Goal: Information Seeking & Learning: Learn about a topic

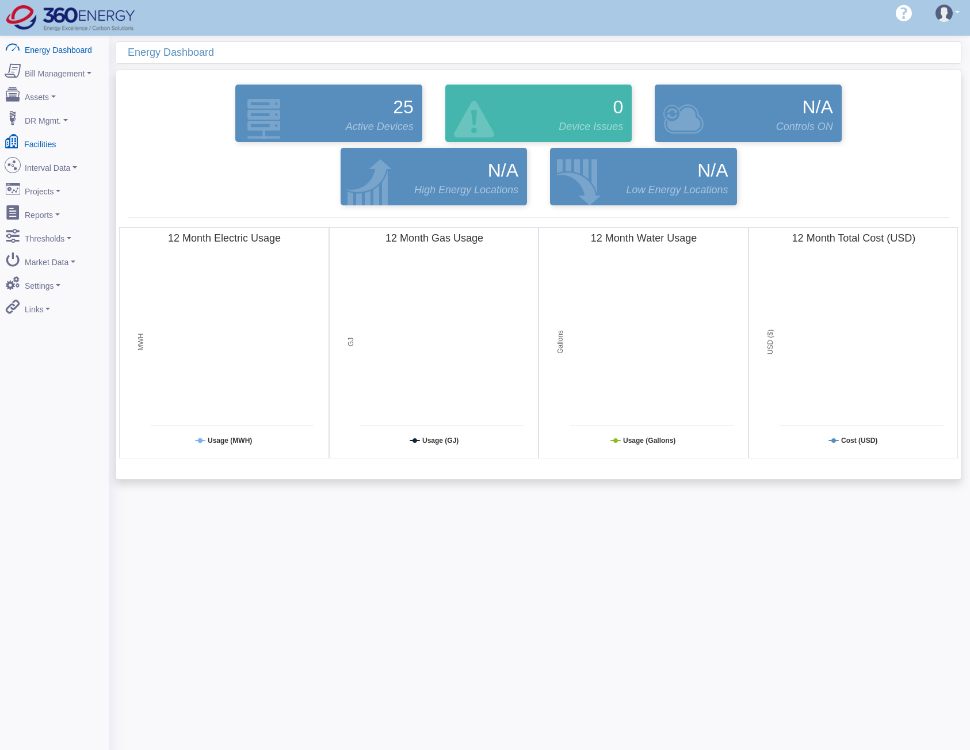
click at [41, 134] on link "Facilities" at bounding box center [55, 142] width 112 height 24
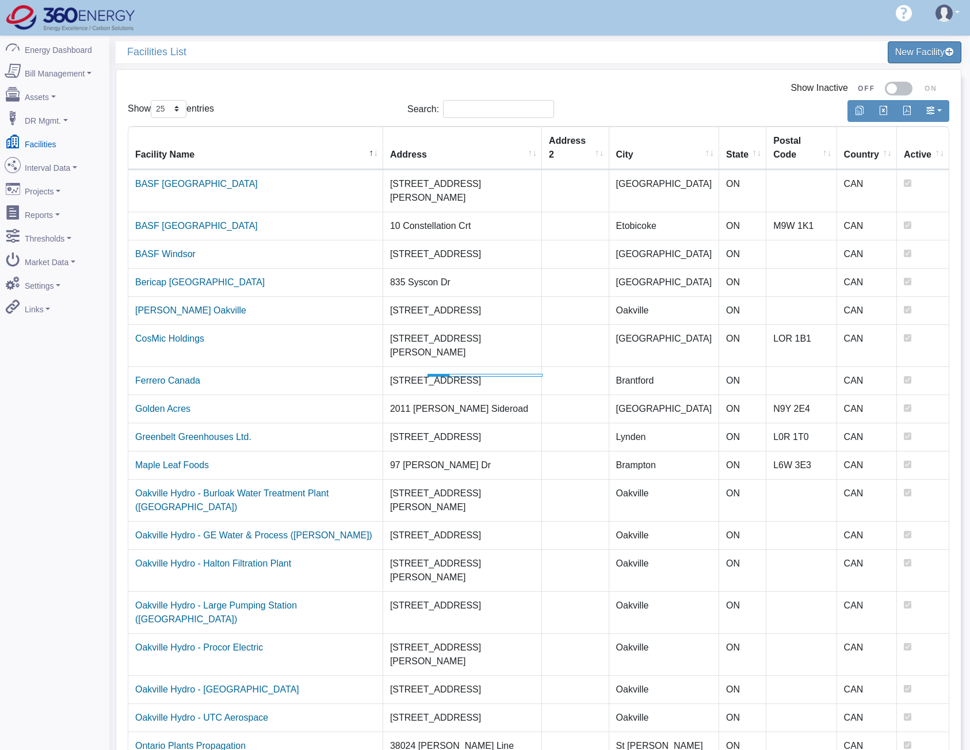
select select "25"
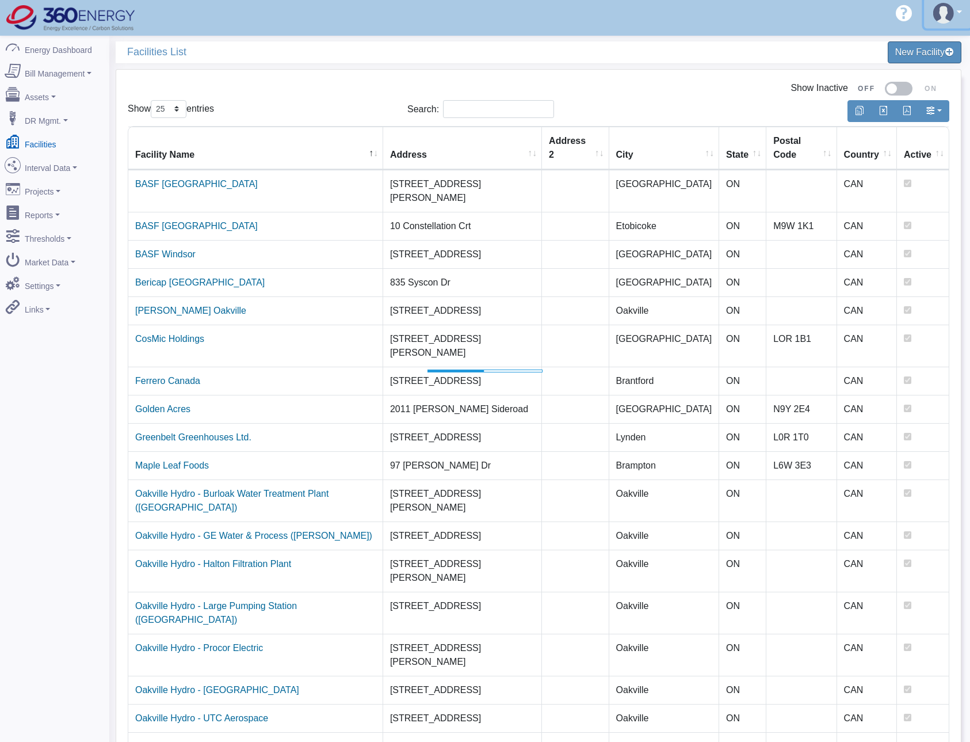
click at [945, 13] on img at bounding box center [943, 13] width 21 height 21
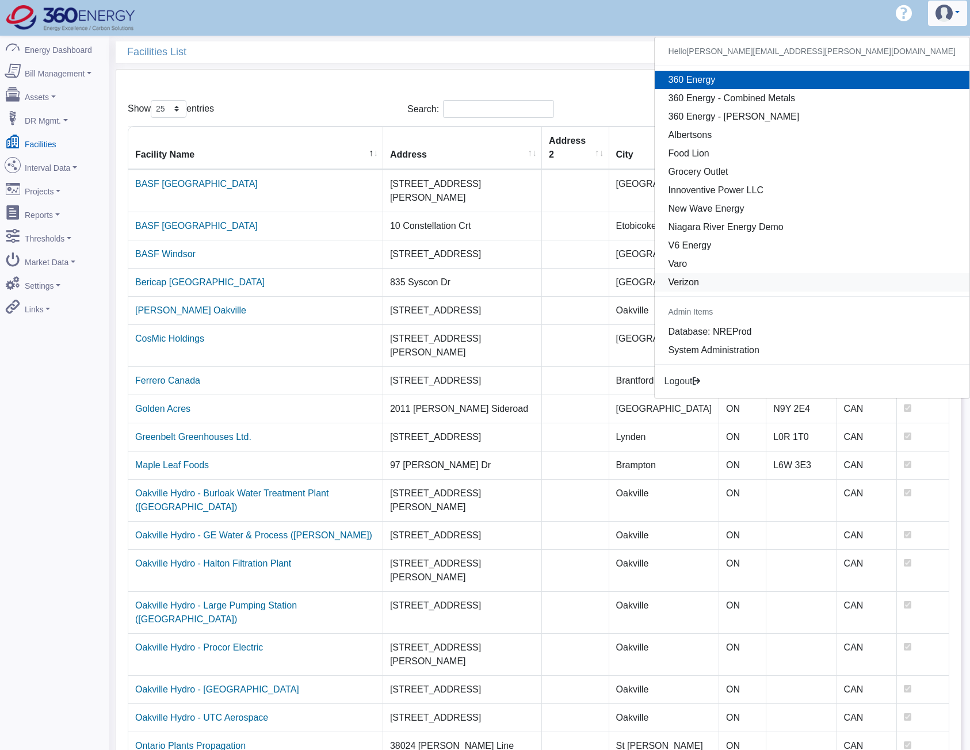
click at [877, 280] on link "Verizon" at bounding box center [812, 282] width 315 height 18
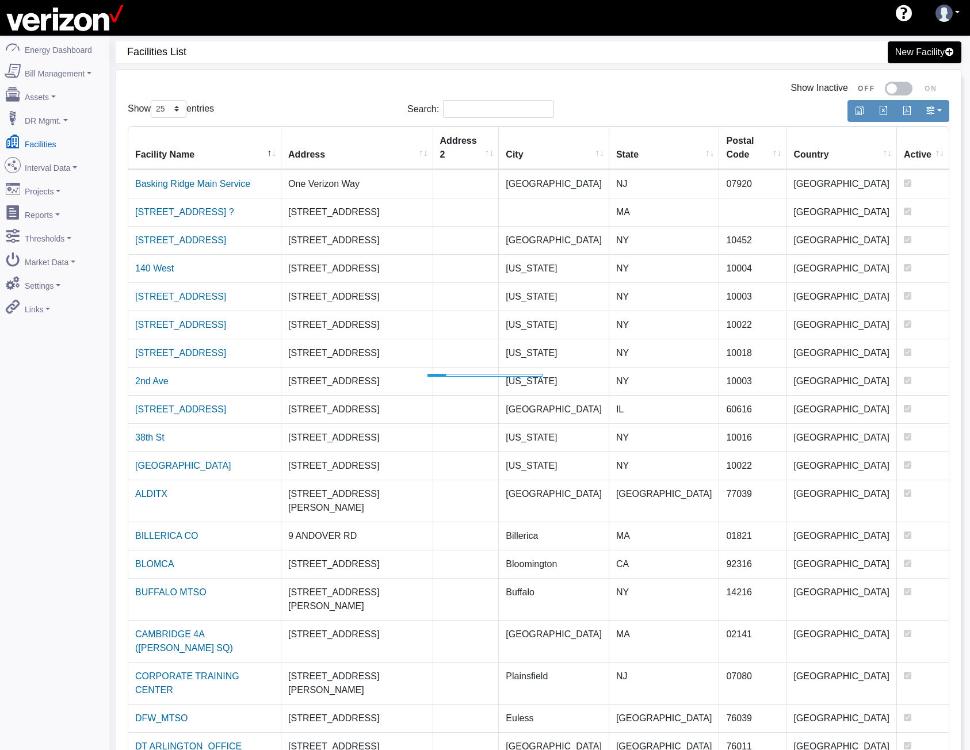
select select "25"
click at [475, 111] on input "Search:" at bounding box center [498, 109] width 111 height 18
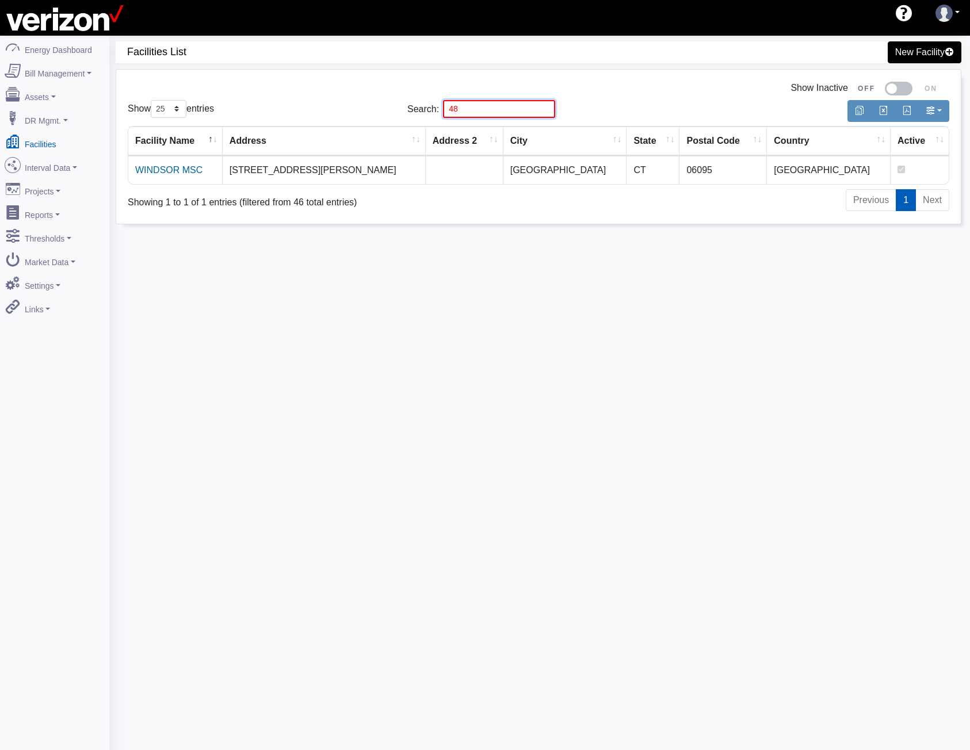
type input "482"
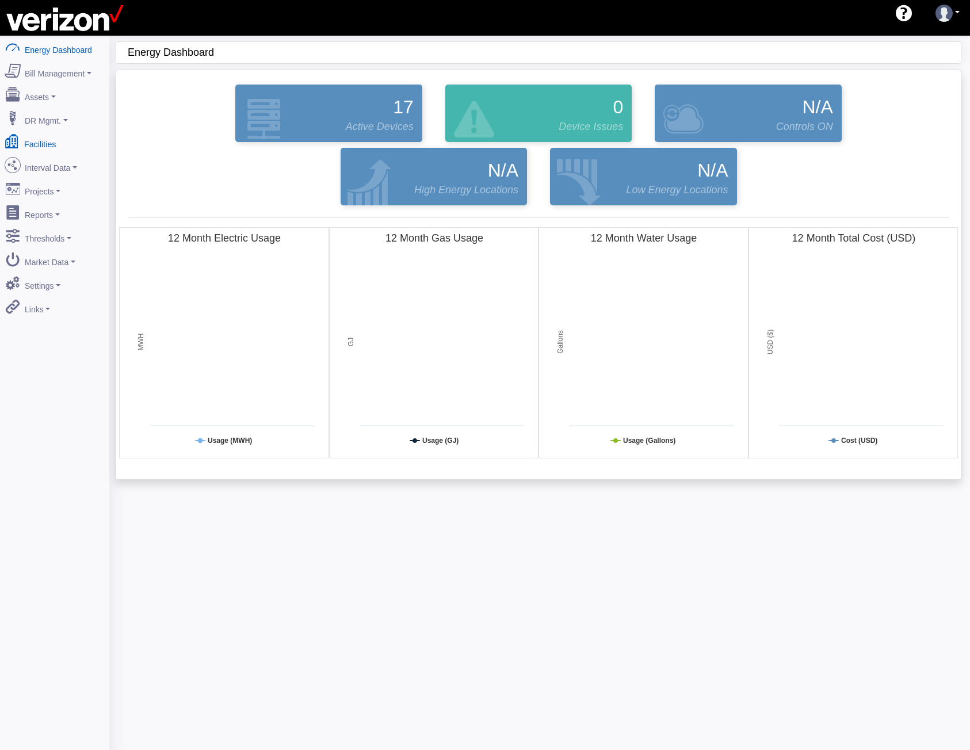
click at [36, 133] on link "Facilities" at bounding box center [55, 142] width 112 height 24
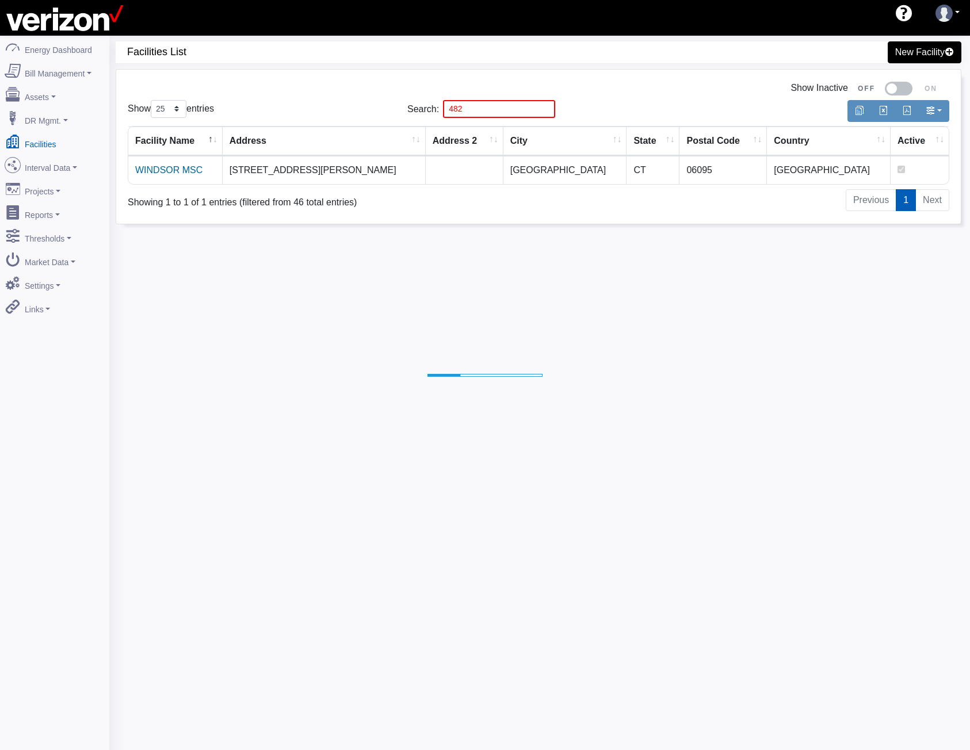
select select "25"
click at [42, 163] on link "Interval Data" at bounding box center [54, 166] width 109 height 24
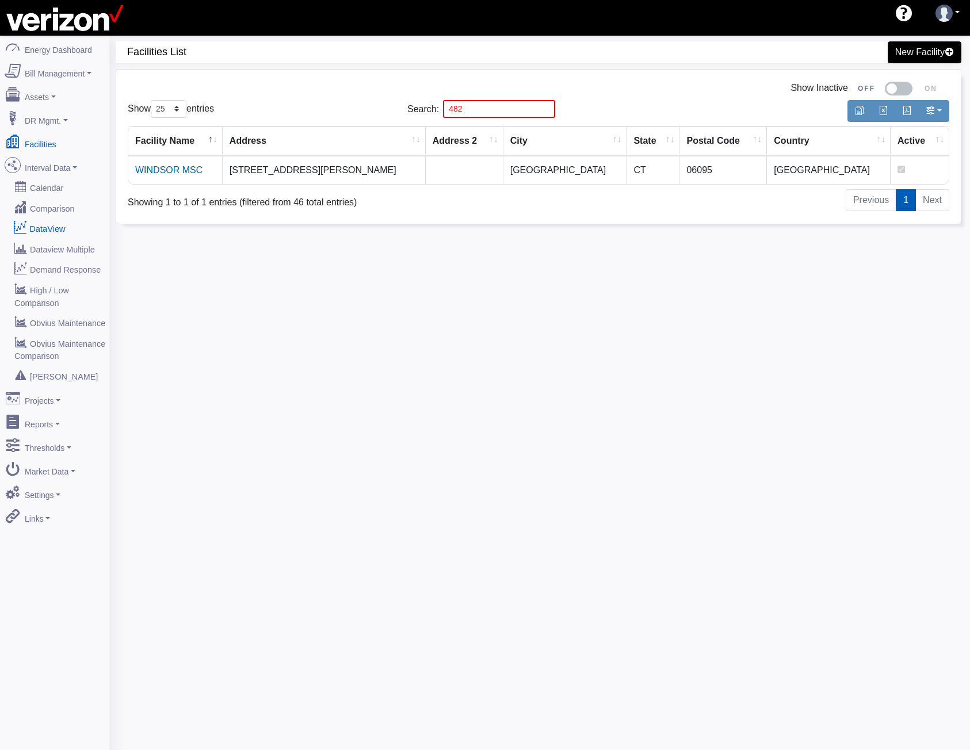
click at [43, 218] on link "DataView" at bounding box center [55, 228] width 112 height 21
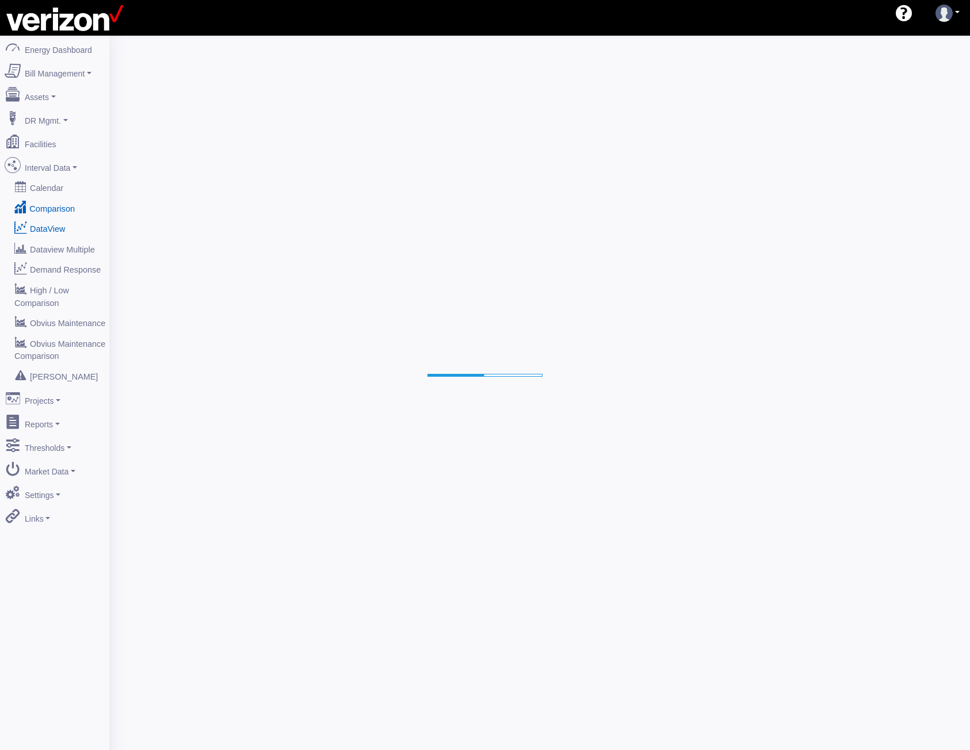
select select "25"
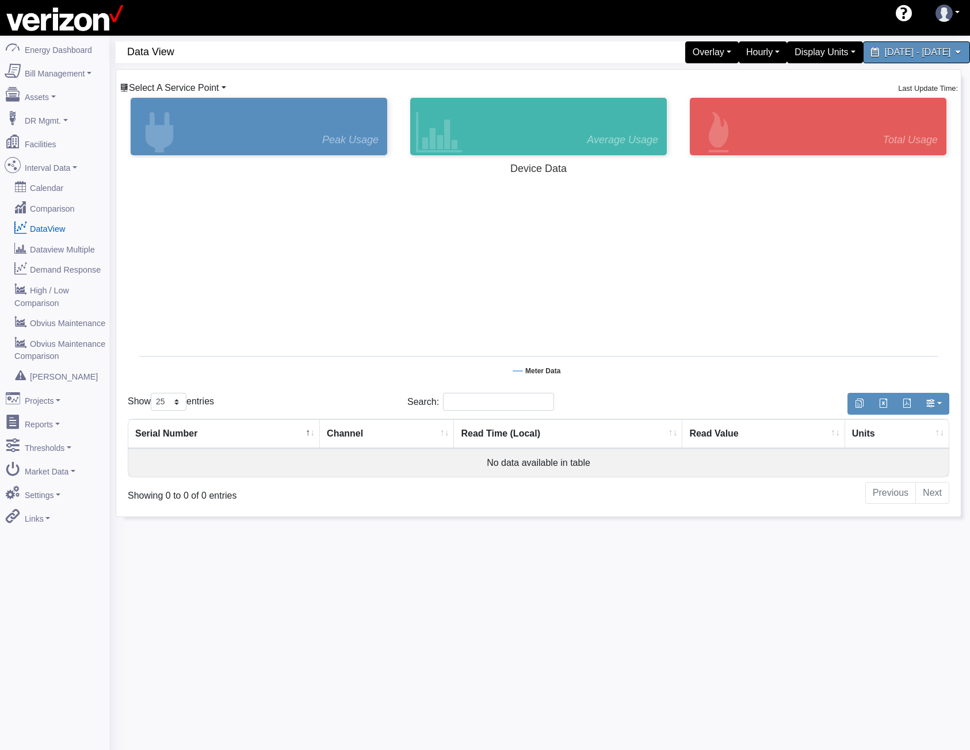
click at [199, 87] on span "Select A Service Point" at bounding box center [174, 88] width 90 height 10
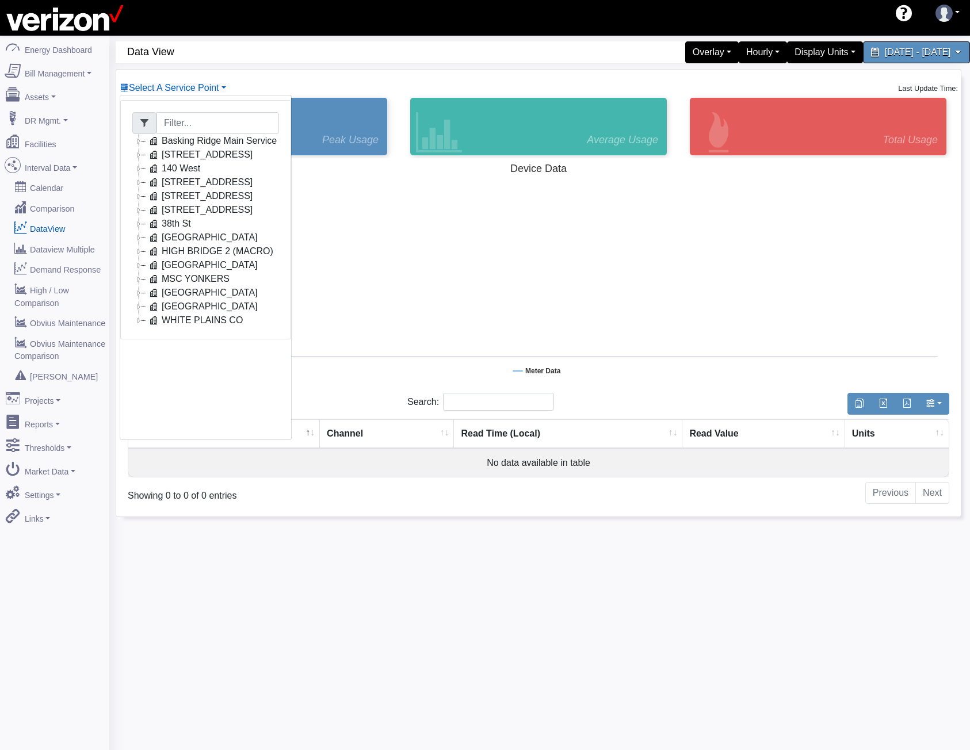
click at [139, 143] on icon at bounding box center [139, 141] width 14 height 14
click at [140, 168] on icon at bounding box center [139, 169] width 14 height 14
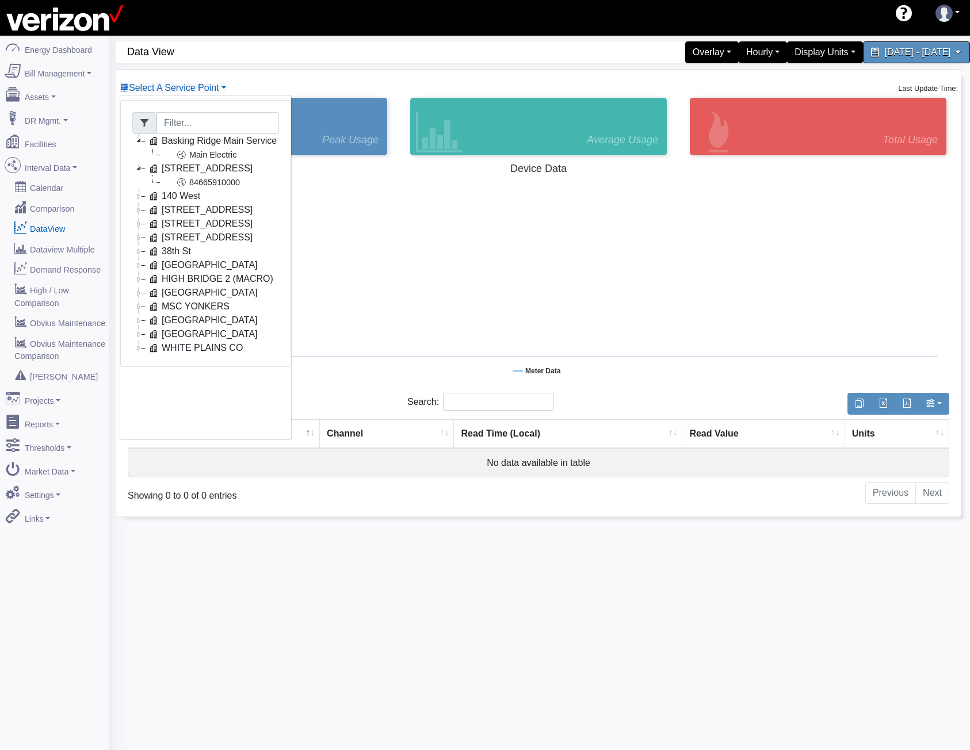
click at [137, 223] on icon at bounding box center [139, 224] width 14 height 14
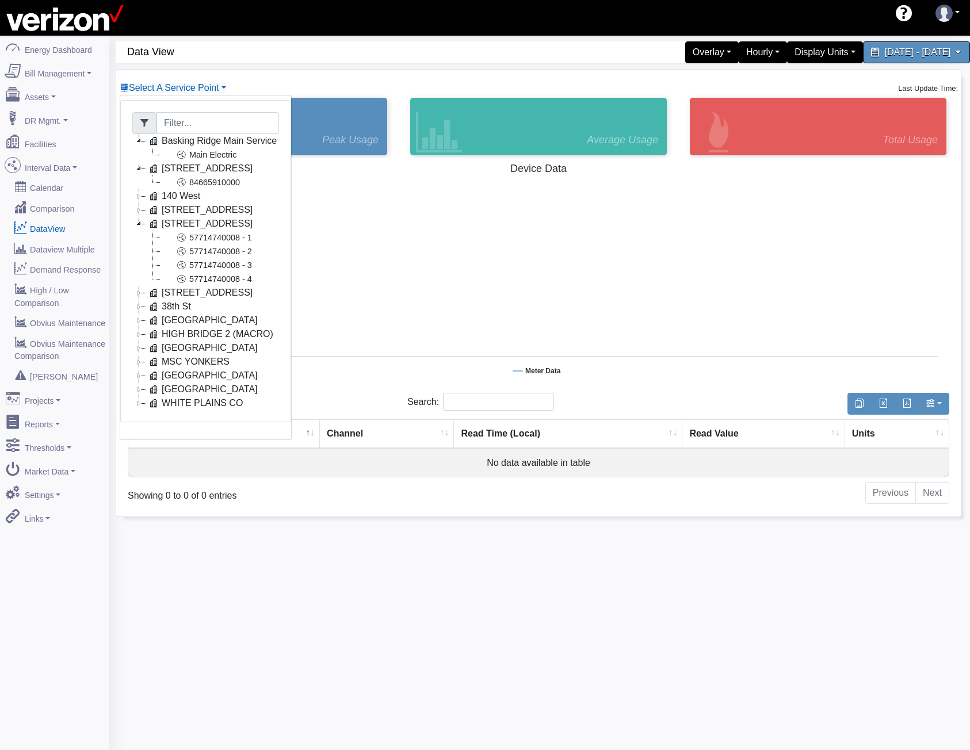
click at [136, 321] on icon at bounding box center [139, 321] width 14 height 14
click at [136, 209] on icon at bounding box center [139, 210] width 14 height 14
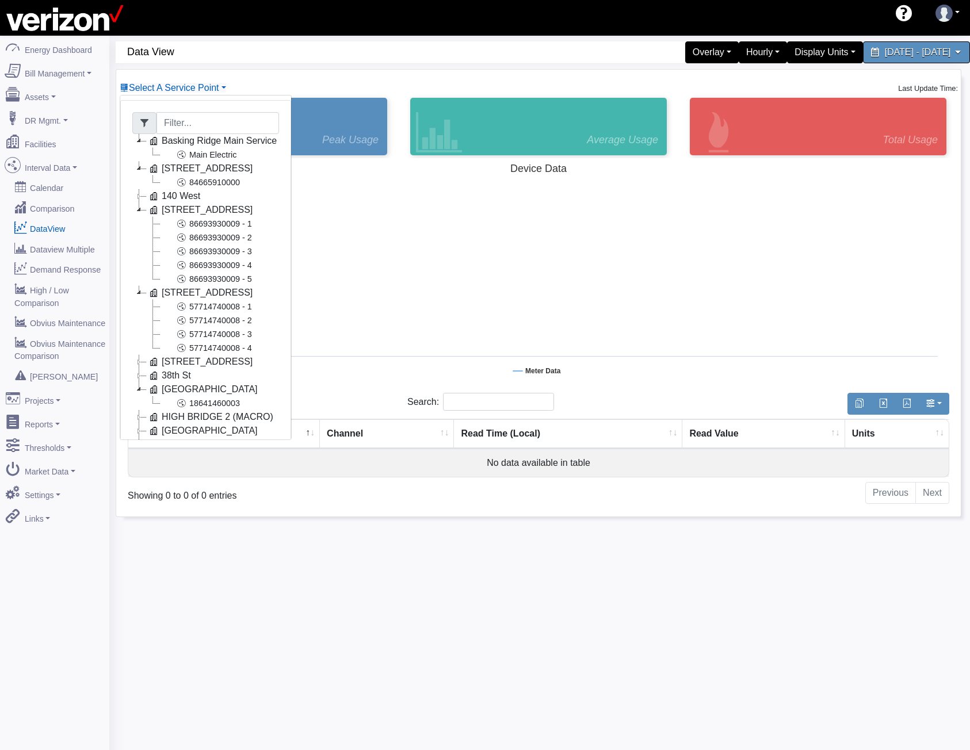
click at [139, 209] on icon at bounding box center [139, 210] width 14 height 14
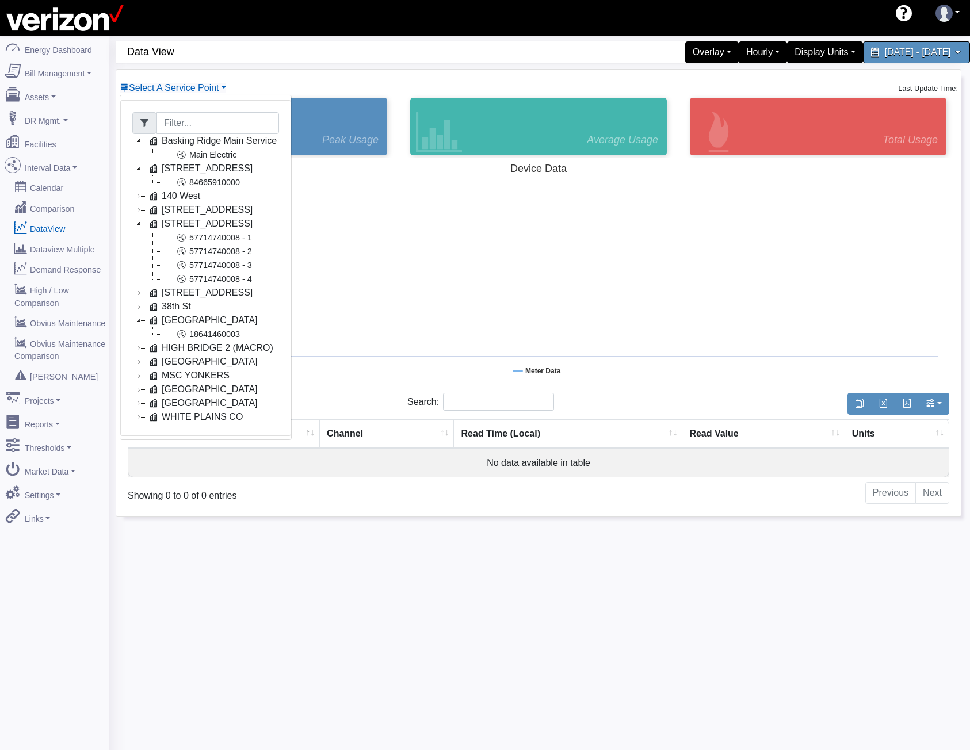
click at [135, 226] on icon at bounding box center [139, 224] width 14 height 14
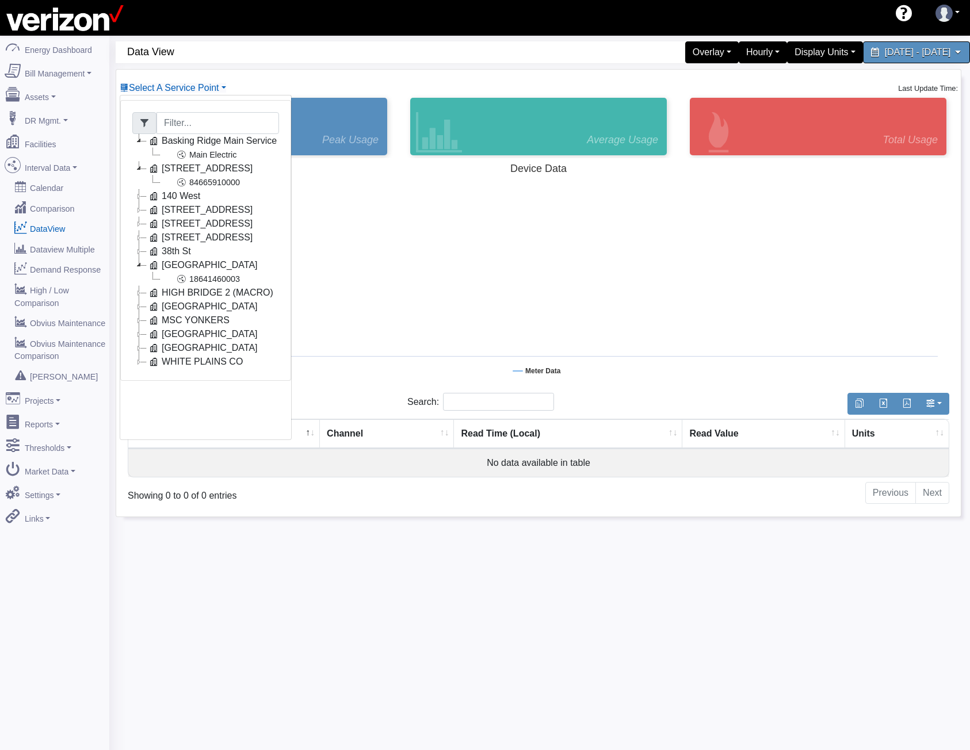
click at [141, 264] on icon at bounding box center [139, 265] width 14 height 14
click at [142, 265] on icon at bounding box center [139, 265] width 14 height 14
click at [140, 195] on icon at bounding box center [139, 196] width 14 height 14
